Goal: Transaction & Acquisition: Purchase product/service

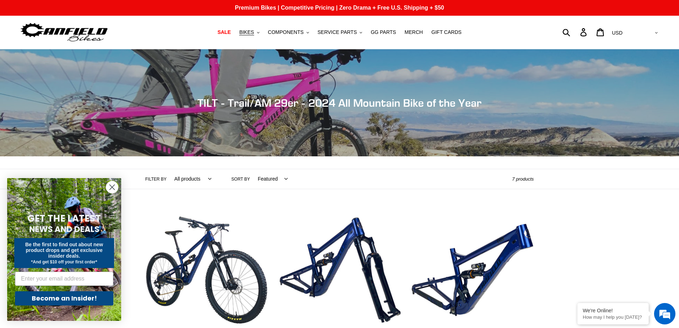
click at [115, 186] on circle "Close dialog" at bounding box center [112, 187] width 12 height 12
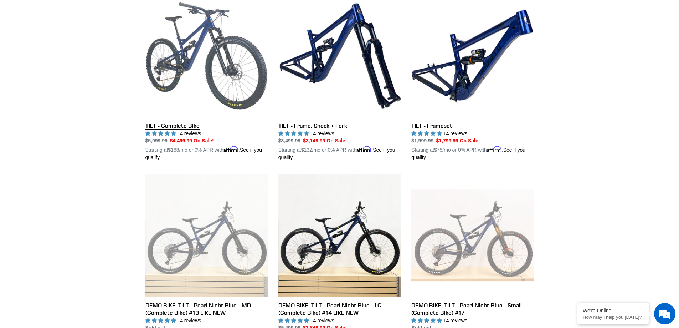
click at [247, 76] on link "TILT - Complete Bike" at bounding box center [206, 78] width 122 height 167
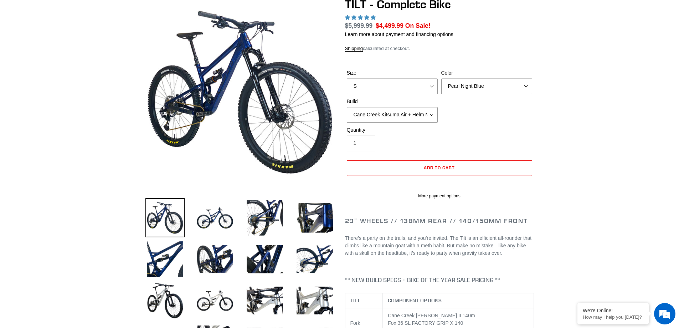
select select "highest-rating"
click at [226, 82] on img at bounding box center [278, 121] width 730 height 730
